Goal: Find contact information: Find contact information

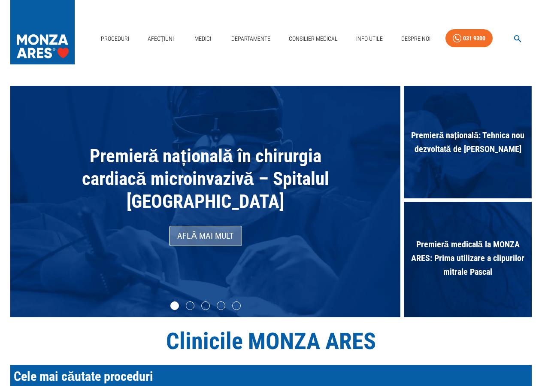
click at [220, 239] on link "Află mai mult" at bounding box center [205, 236] width 73 height 20
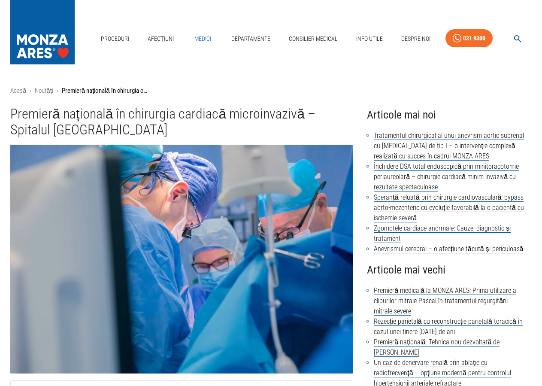
click at [204, 30] on link "Medici" at bounding box center [202, 39] width 27 height 18
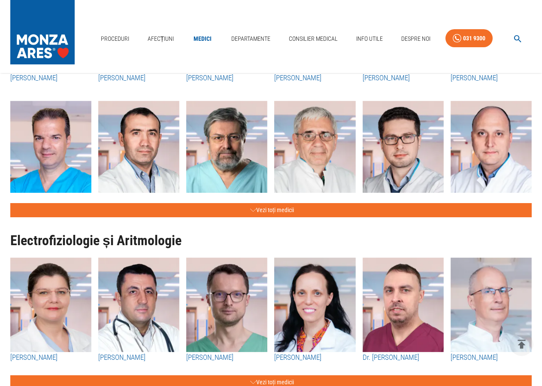
scroll to position [438, 0]
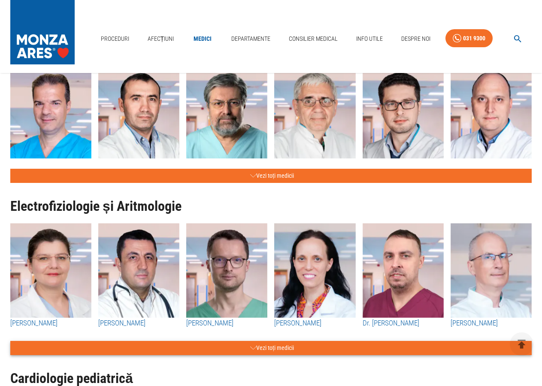
click at [278, 351] on button "Vezi toți medicii" at bounding box center [271, 348] width 522 height 14
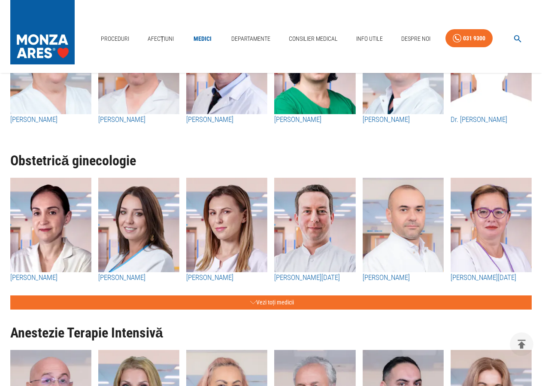
scroll to position [1751, 0]
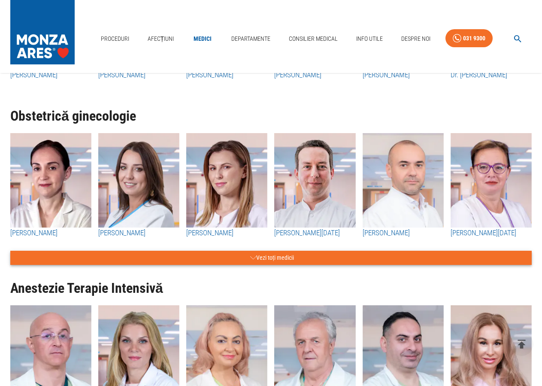
click at [280, 257] on button "Vezi toți medicii" at bounding box center [271, 258] width 522 height 14
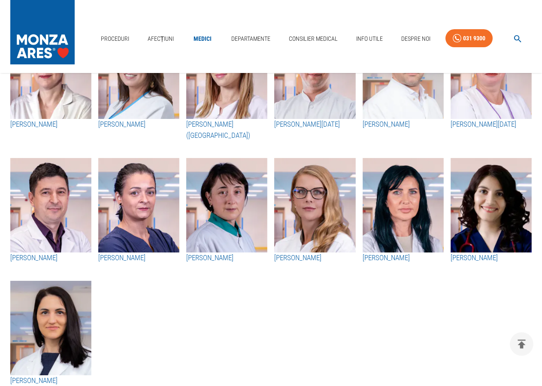
scroll to position [1883, 0]
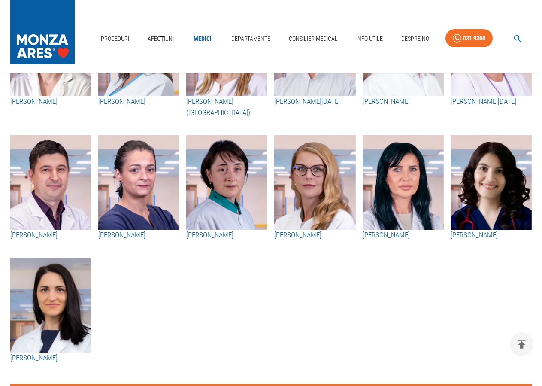
click at [62, 209] on img "button" at bounding box center [50, 182] width 81 height 94
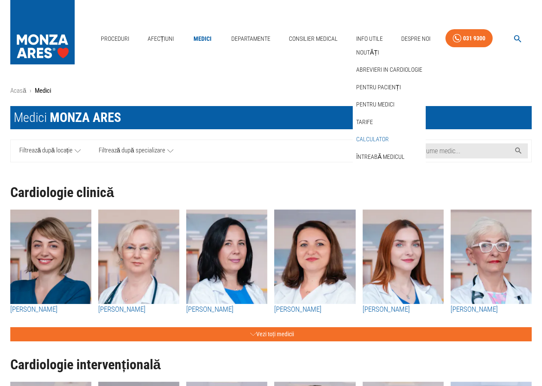
click at [371, 132] on link "Calculator" at bounding box center [373, 139] width 36 height 14
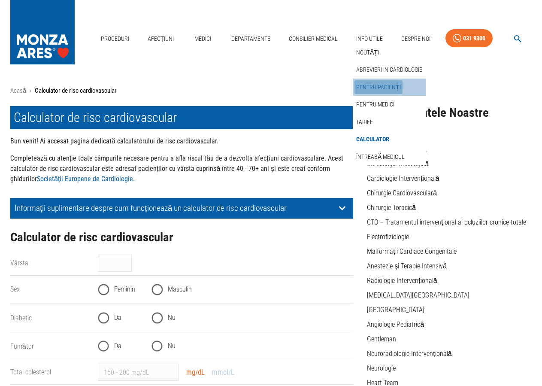
click at [380, 80] on link "Pentru pacienți" at bounding box center [379, 87] width 48 height 14
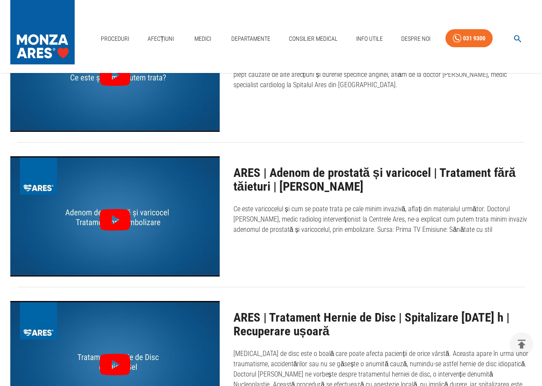
scroll to position [438, 0]
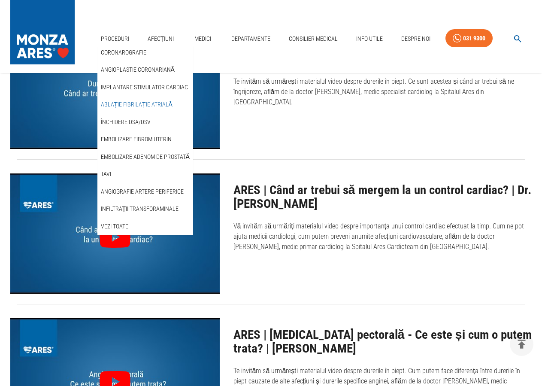
click at [140, 97] on link "Ablație fibrilație atrială" at bounding box center [136, 104] width 75 height 14
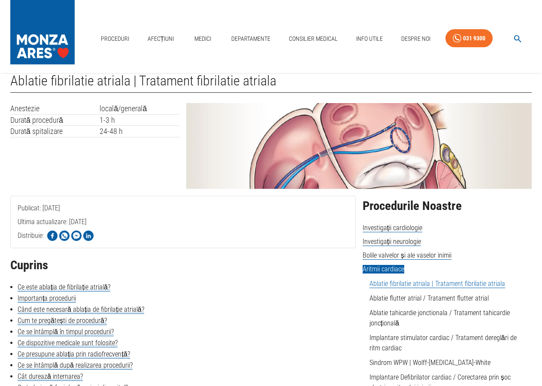
scroll to position [44, 0]
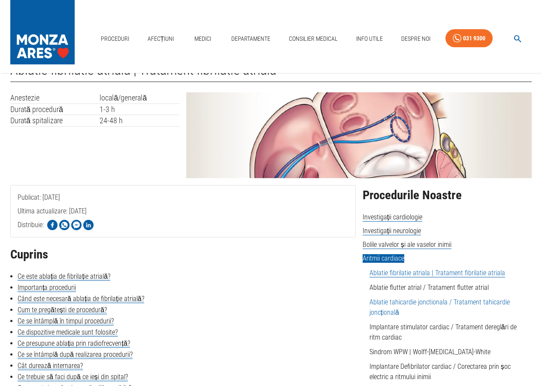
click at [396, 301] on link "Ablatie tahicardie jonctionala / Tratament tahicardie joncțională" at bounding box center [440, 307] width 140 height 18
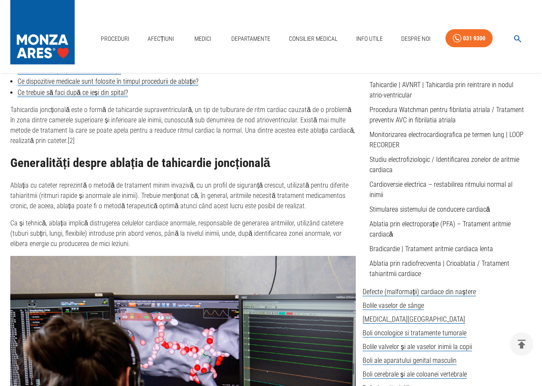
scroll to position [263, 0]
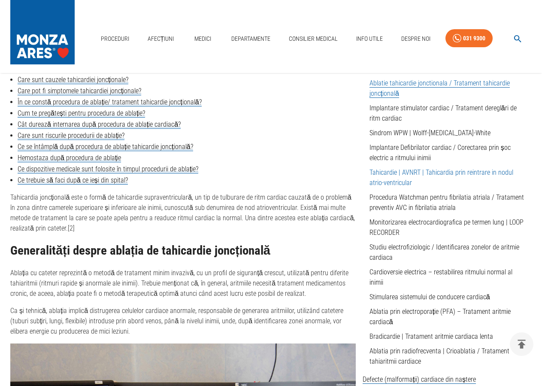
click at [389, 175] on link "Tahicardie | AVNRT | Tahicardia prin reintrare in nodul atrio-ventricular" at bounding box center [442, 177] width 144 height 18
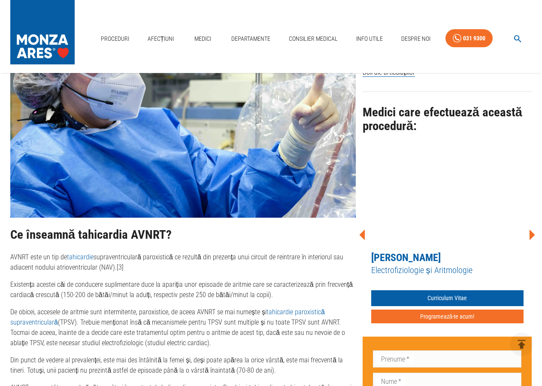
scroll to position [657, 0]
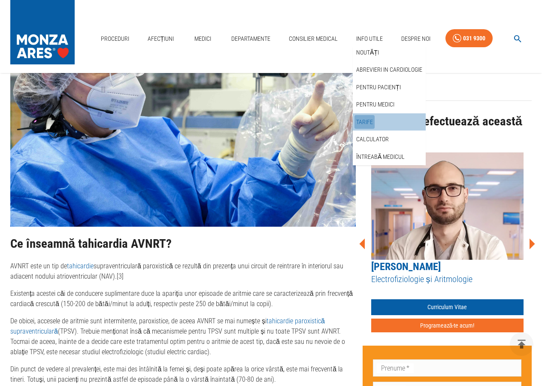
click at [365, 115] on link "Tarife" at bounding box center [365, 122] width 20 height 14
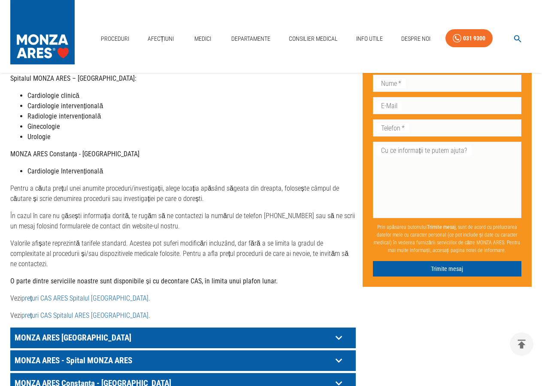
scroll to position [350, 0]
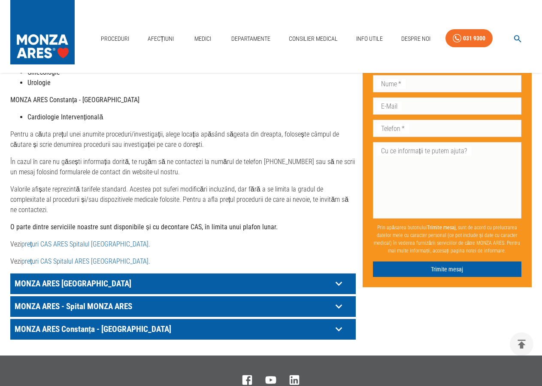
click at [117, 290] on p "MONZA ARES - Spital MONZA ARES" at bounding box center [172, 283] width 320 height 13
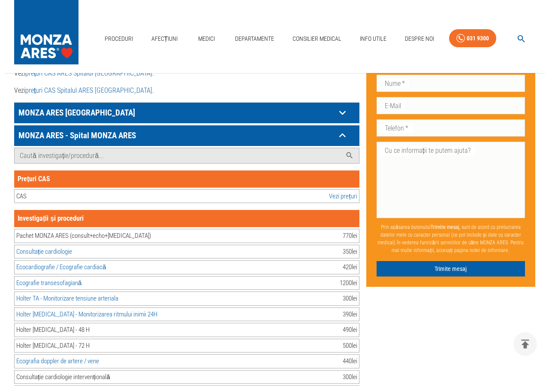
scroll to position [525, 0]
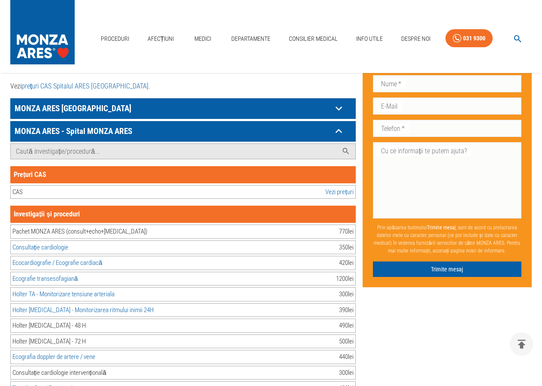
click at [337, 187] on link "Vezi prețuri" at bounding box center [339, 192] width 28 height 10
click at [518, 34] on icon "button" at bounding box center [518, 39] width 10 height 10
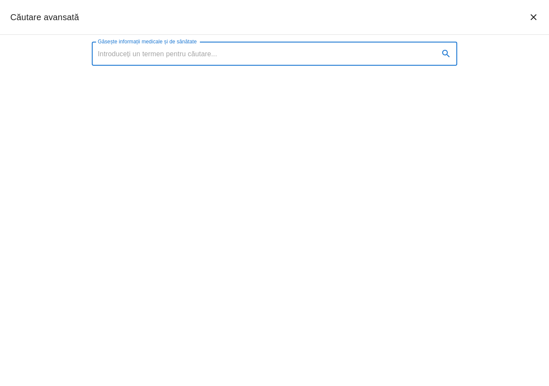
click at [229, 59] on input "Găsește informații medicale și de sănătate" at bounding box center [262, 54] width 341 height 24
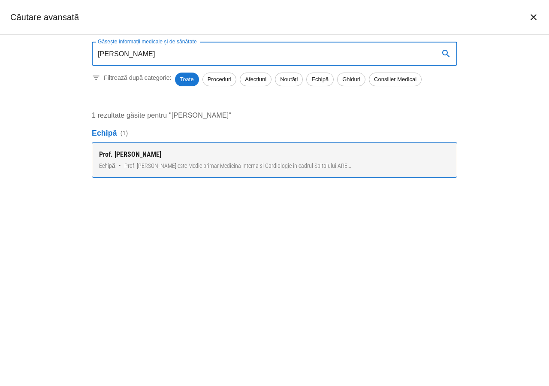
type input "[PERSON_NAME]"
click at [164, 155] on div "Prof. [PERSON_NAME]" at bounding box center [274, 154] width 351 height 10
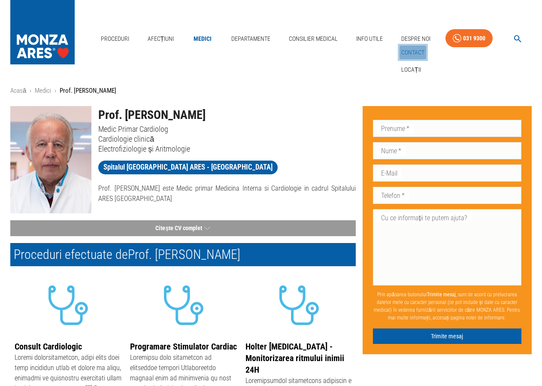
click at [416, 46] on link "Contact" at bounding box center [413, 53] width 27 height 14
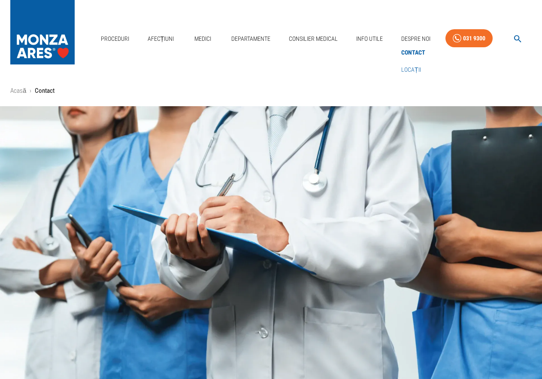
click at [410, 63] on link "Locații" at bounding box center [411, 70] width 23 height 14
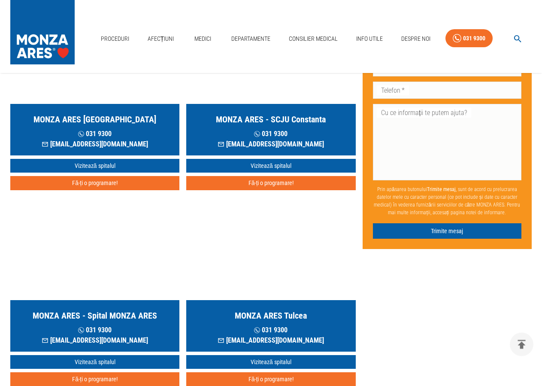
scroll to position [175, 0]
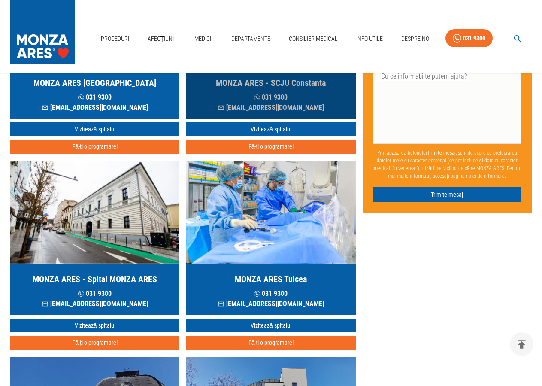
click at [297, 92] on div "MONZA ARES - SCJU Constanta 031 9300 [EMAIL_ADDRESS][DOMAIN_NAME]" at bounding box center [270, 93] width 169 height 52
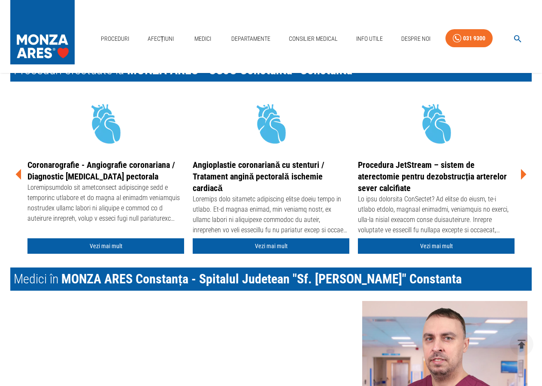
scroll to position [1007, 0]
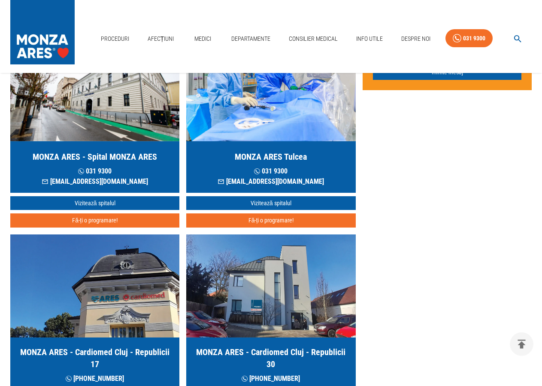
scroll to position [350, 0]
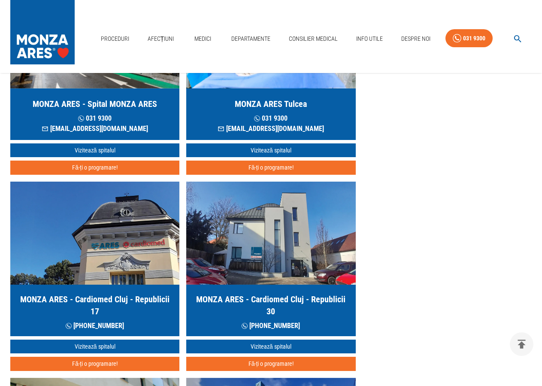
click at [125, 302] on h5 "MONZA ARES - Cardiomed Cluj - Republicii 17" at bounding box center [94, 305] width 155 height 24
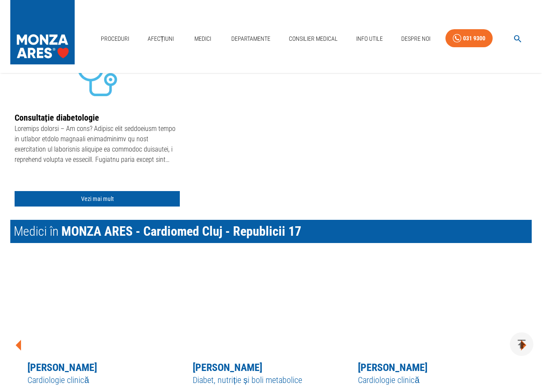
scroll to position [263, 0]
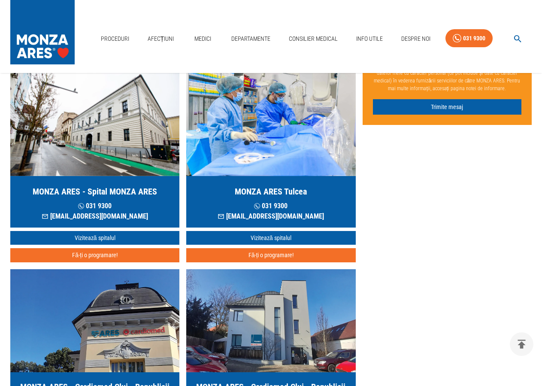
scroll to position [350, 0]
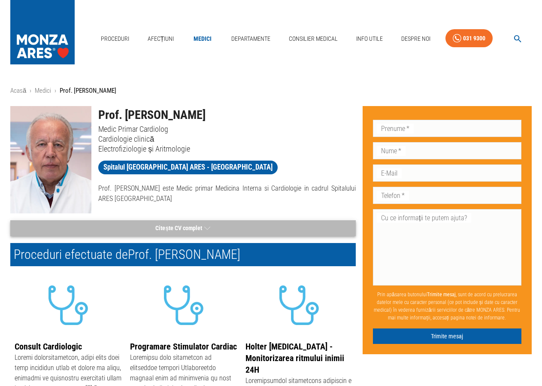
click at [194, 226] on button "Citește CV complet" at bounding box center [183, 228] width 346 height 16
